Goal: Task Accomplishment & Management: Manage account settings

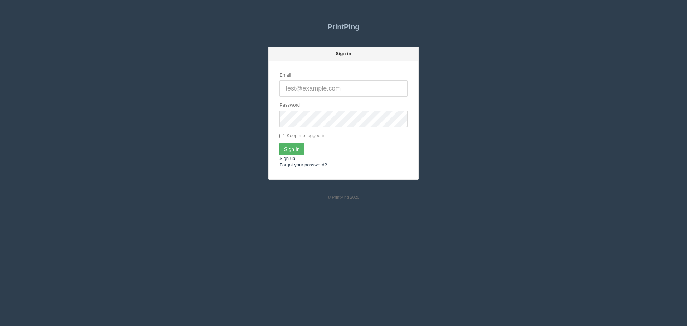
type input "[PERSON_NAME][EMAIL_ADDRESS][DOMAIN_NAME]"
click at [293, 152] on input "Sign In" at bounding box center [291, 149] width 25 height 12
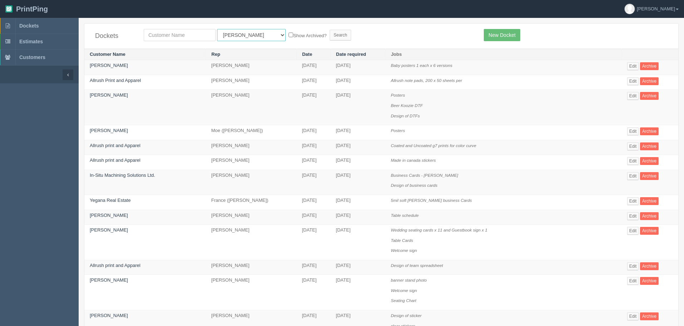
click at [228, 35] on select "All Users Ali Ali Test 1 Aly Amy Ankit Arif Brandon Dan France Greg Jim Mark Ma…" at bounding box center [251, 35] width 69 height 12
select select "14"
click at [217, 29] on select "All Users Ali Ali Test 1 Aly Amy Ankit Arif Brandon Dan France Greg Jim Mark Ma…" at bounding box center [251, 35] width 69 height 12
click at [330, 35] on input "Search" at bounding box center [340, 35] width 21 height 11
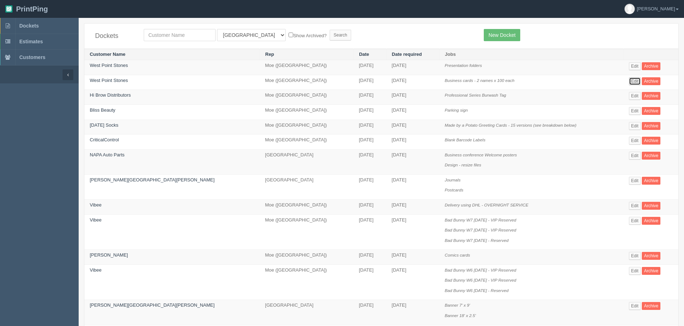
click at [629, 79] on link "Edit" at bounding box center [635, 81] width 12 height 8
